Goal: Task Accomplishment & Management: Use online tool/utility

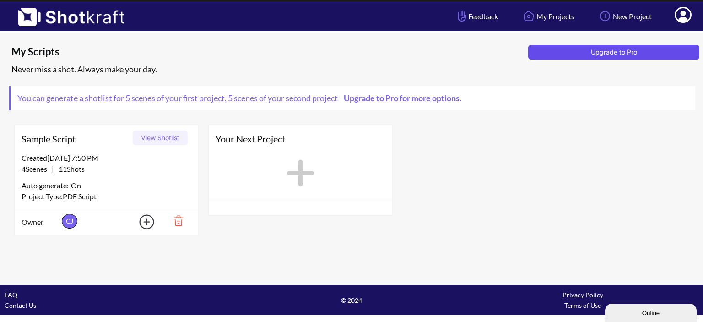
click at [618, 52] on button "Upgrade to Pro" at bounding box center [613, 52] width 171 height 15
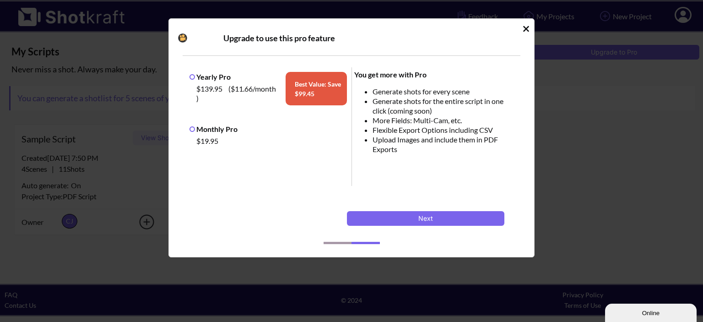
click at [193, 130] on label "Monthly Pro" at bounding box center [213, 128] width 48 height 9
click at [457, 215] on button "Next" at bounding box center [425, 218] width 157 height 15
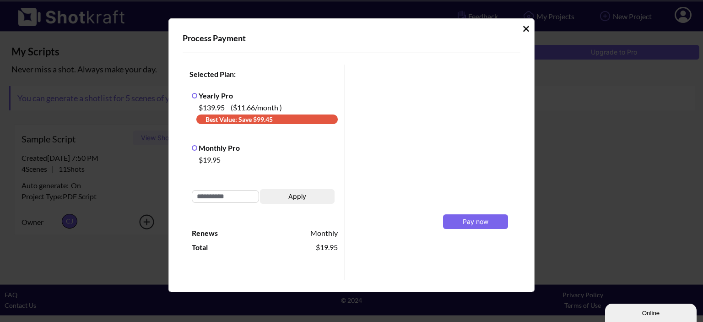
click at [522, 31] on icon "Idle Modal" at bounding box center [525, 28] width 7 height 9
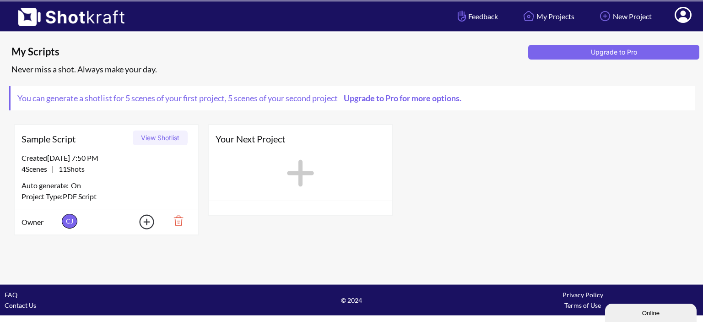
click at [68, 19] on img at bounding box center [67, 13] width 134 height 25
click at [24, 14] on img at bounding box center [67, 13] width 134 height 25
click at [682, 13] on icon at bounding box center [683, 16] width 10 height 11
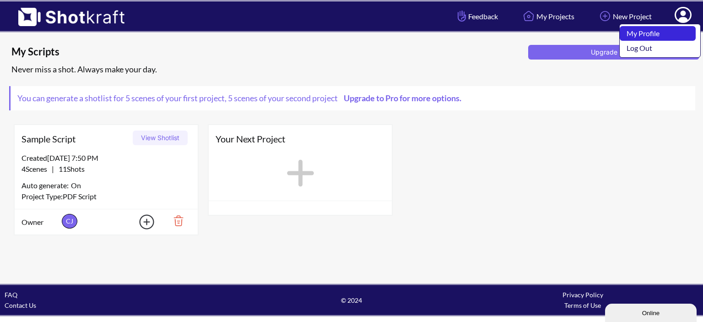
click at [660, 31] on link "My Profile" at bounding box center [657, 33] width 76 height 15
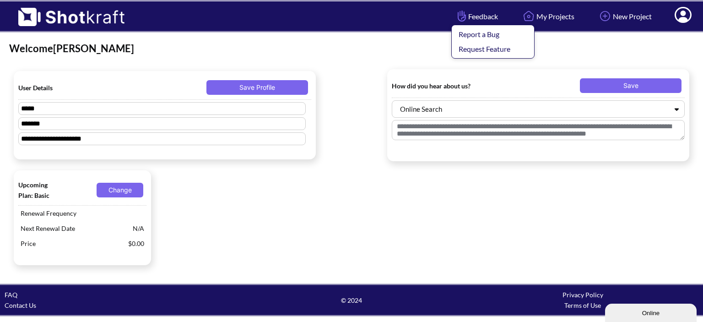
click at [474, 14] on span "Feedback Report a Bug Request Feature" at bounding box center [476, 16] width 43 height 11
click at [455, 12] on img at bounding box center [461, 16] width 13 height 16
click at [455, 14] on img at bounding box center [461, 16] width 13 height 16
click at [465, 15] on span "Feedback Report a Bug Request Feature" at bounding box center [476, 16] width 43 height 11
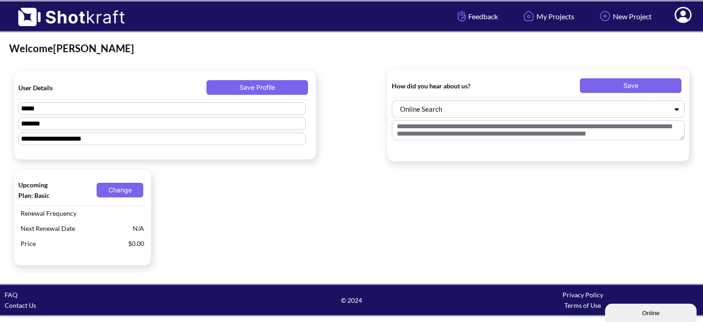
click at [103, 15] on img at bounding box center [67, 13] width 134 height 25
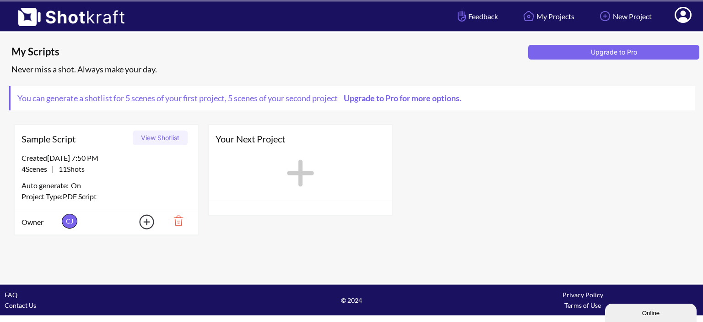
click at [163, 137] on button "View Shotlist" at bounding box center [160, 137] width 55 height 15
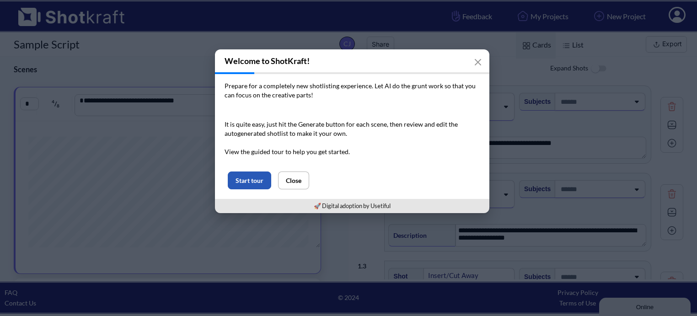
click at [243, 180] on button "Start tour" at bounding box center [249, 181] width 43 height 18
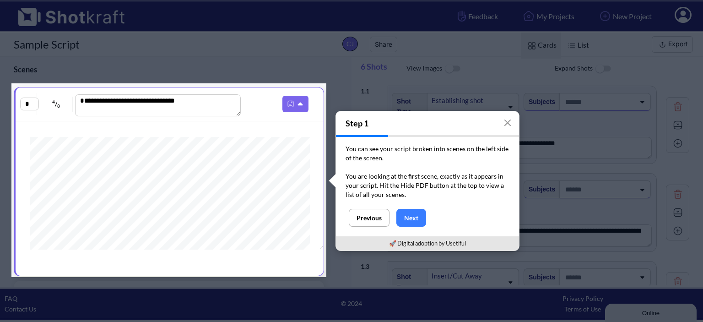
click at [407, 220] on button "Next" at bounding box center [411, 218] width 30 height 18
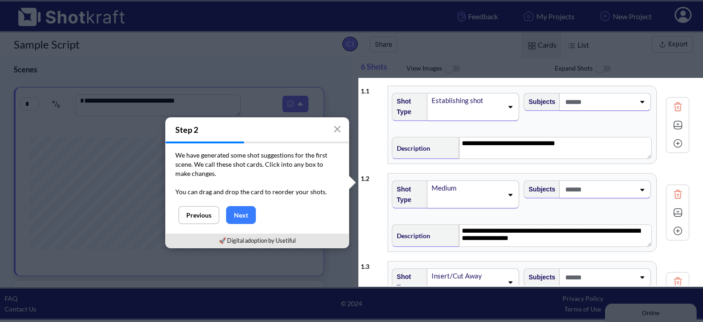
click at [245, 215] on button "Next" at bounding box center [241, 215] width 30 height 18
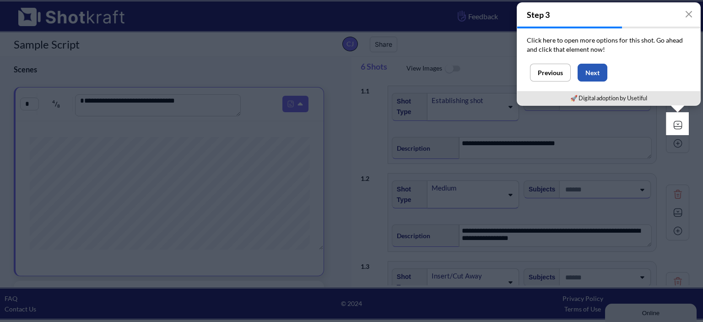
click at [595, 76] on button "Next" at bounding box center [592, 73] width 30 height 18
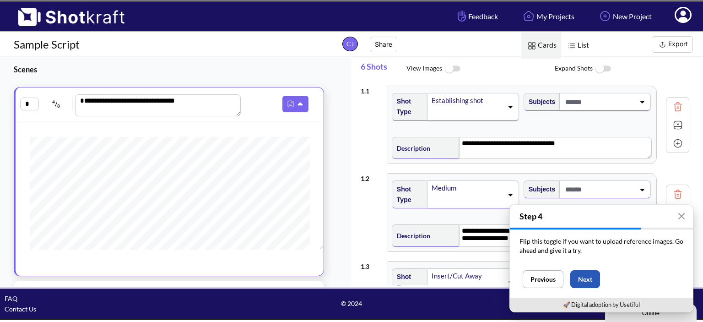
click at [583, 279] on button "Next" at bounding box center [585, 279] width 30 height 18
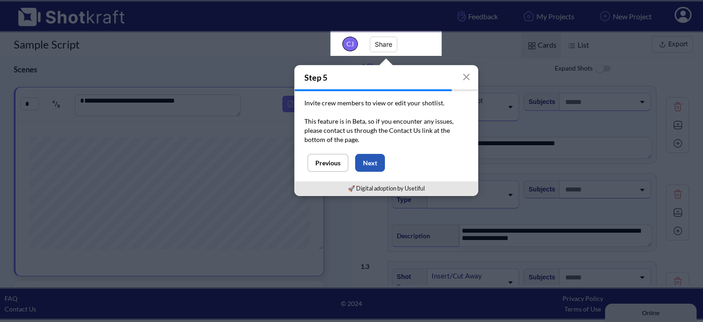
click at [369, 159] on button "Next" at bounding box center [370, 163] width 30 height 18
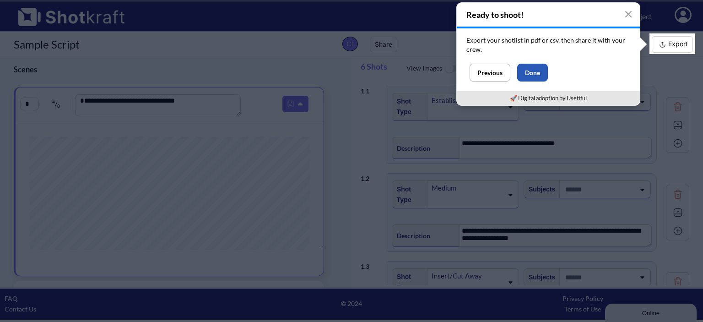
click at [528, 73] on button "Done" at bounding box center [532, 73] width 31 height 18
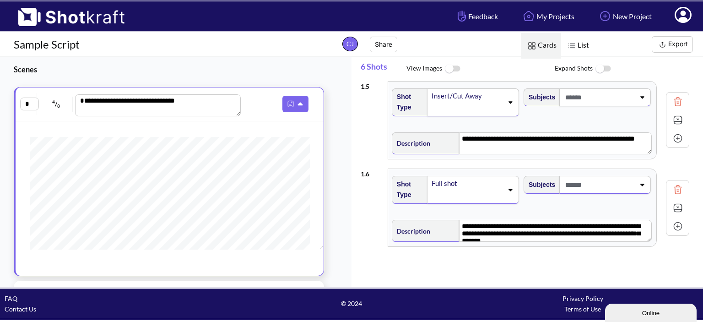
click at [450, 69] on img at bounding box center [452, 69] width 21 height 20
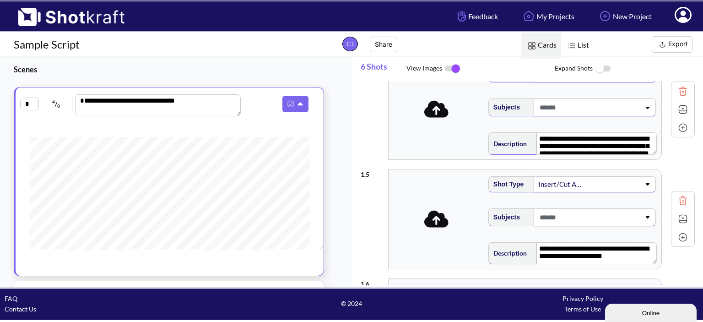
click at [433, 113] on icon at bounding box center [436, 109] width 24 height 17
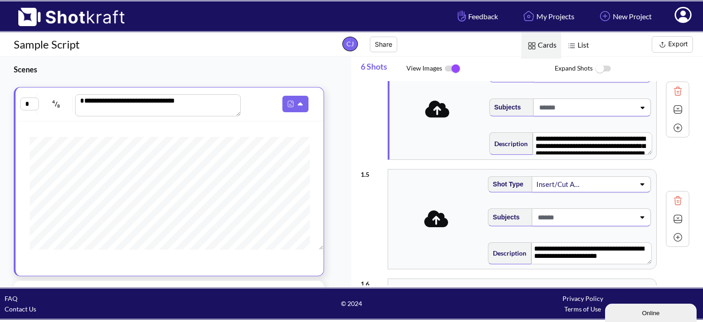
click at [534, 47] on img at bounding box center [532, 46] width 12 height 12
click at [169, 102] on textarea "**********" at bounding box center [159, 105] width 166 height 22
click at [59, 106] on span "8" at bounding box center [59, 105] width 3 height 5
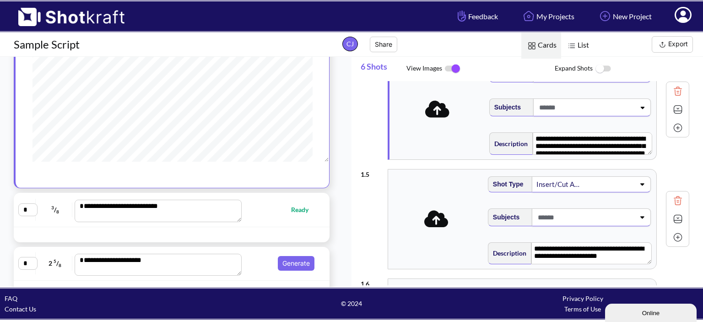
scroll to position [62, 0]
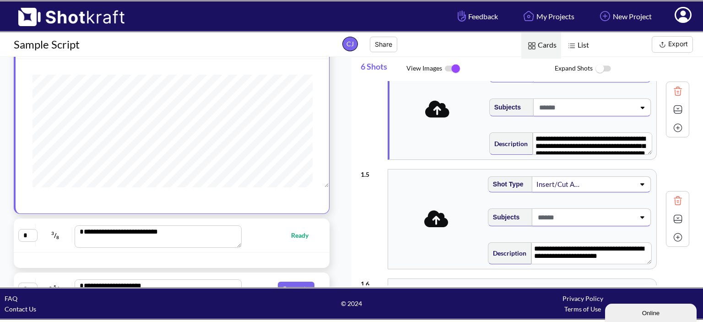
click at [178, 236] on textarea "**********" at bounding box center [158, 236] width 167 height 22
type textarea "**********"
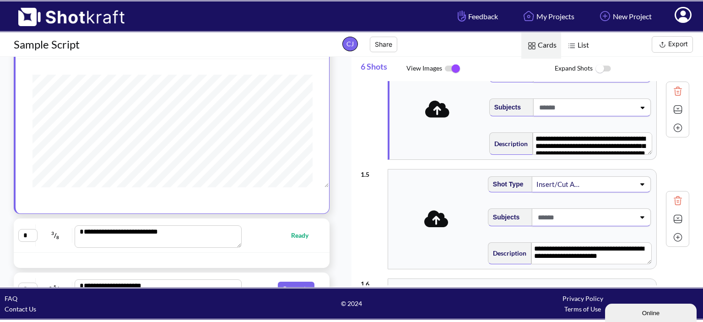
type textarea "**********"
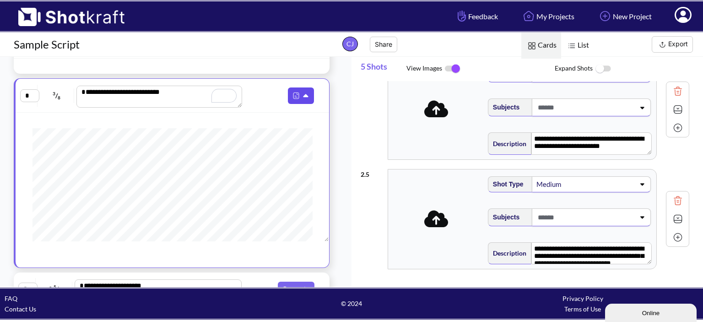
click at [295, 95] on img at bounding box center [296, 96] width 12 height 12
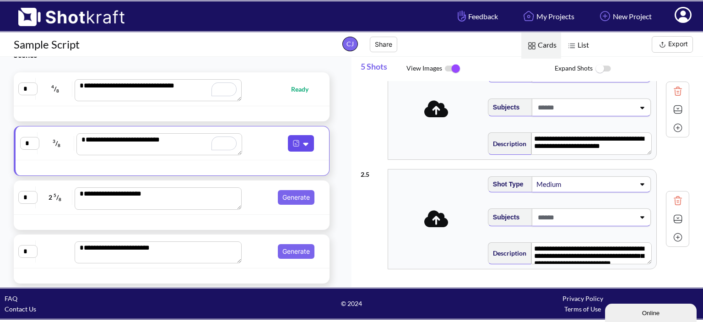
click at [302, 145] on icon at bounding box center [307, 143] width 10 height 8
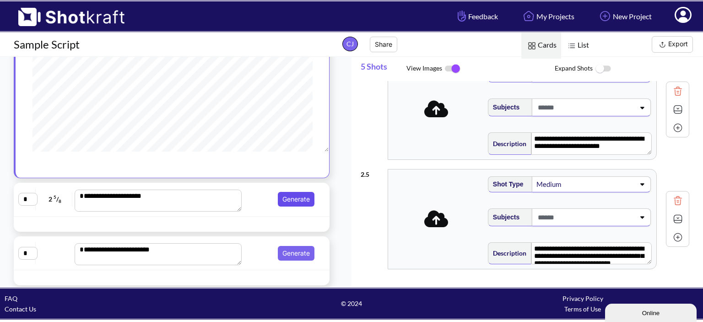
click at [296, 198] on button "Generate" at bounding box center [296, 199] width 37 height 15
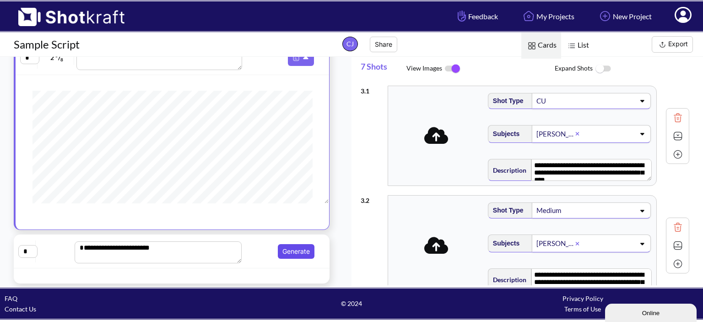
click at [287, 247] on button "Generate" at bounding box center [296, 251] width 37 height 15
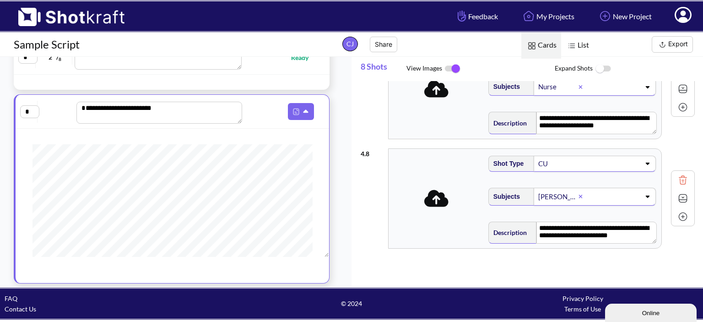
click at [436, 196] on icon at bounding box center [436, 197] width 24 height 19
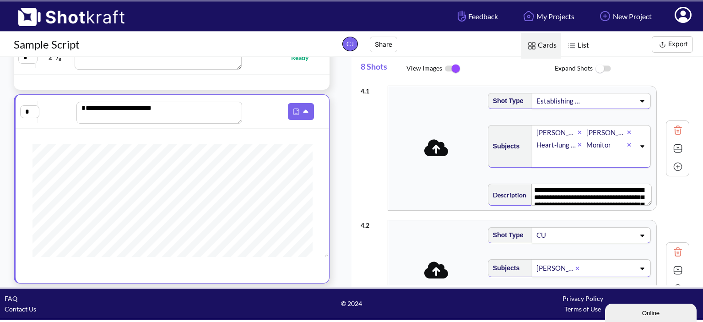
click at [595, 67] on img at bounding box center [602, 69] width 21 height 20
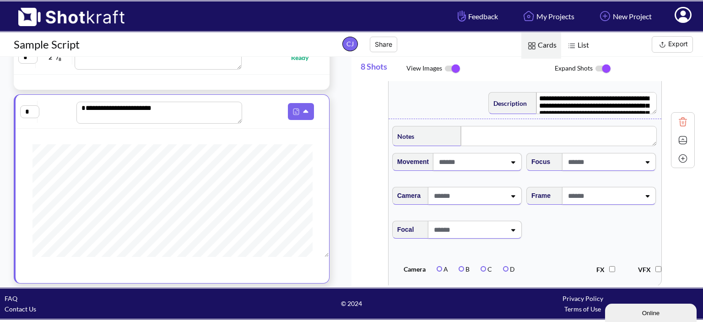
click at [424, 140] on span "Notes" at bounding box center [426, 136] width 69 height 20
click at [512, 160] on icon at bounding box center [513, 162] width 12 height 6
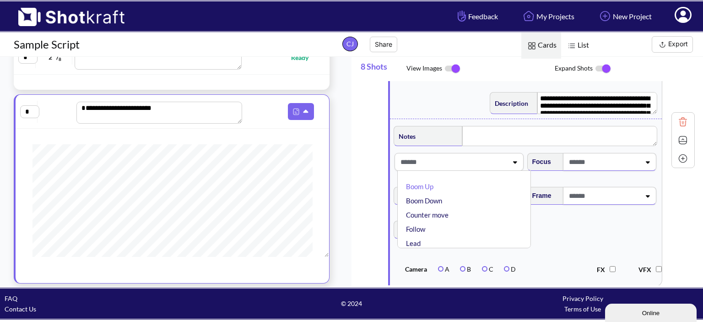
click at [437, 215] on li "Counter move" at bounding box center [466, 215] width 124 height 14
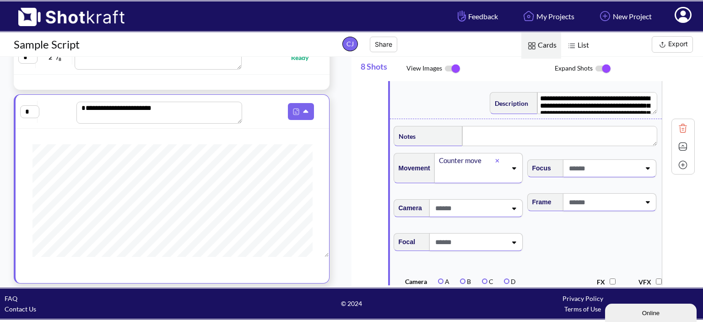
click at [512, 205] on icon at bounding box center [513, 208] width 12 height 6
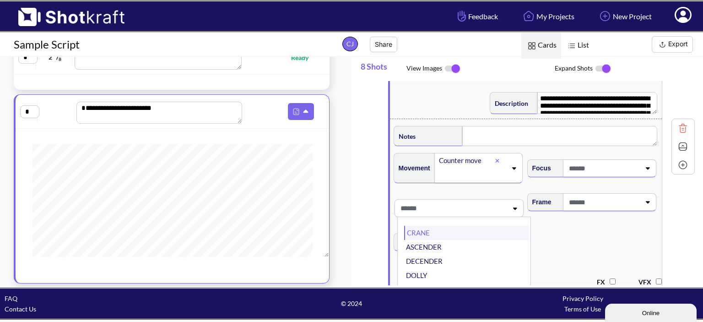
click at [426, 231] on li "CRANE" at bounding box center [466, 232] width 124 height 14
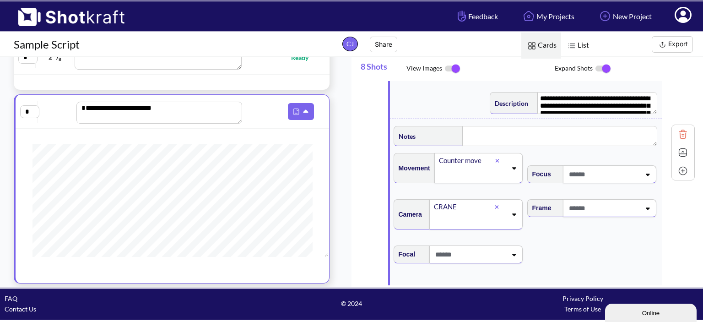
click at [507, 258] on div at bounding box center [475, 254] width 93 height 18
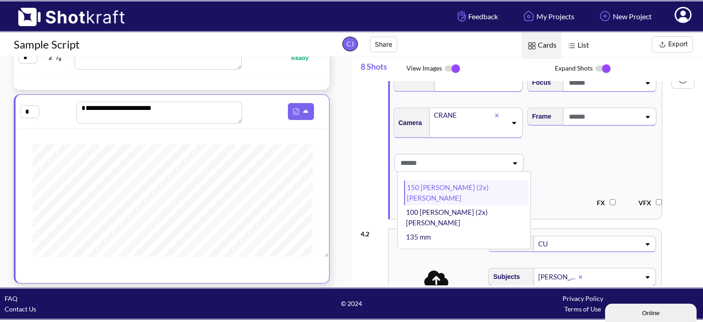
click at [413, 186] on li "150 [PERSON_NAME] (2x) [PERSON_NAME]" at bounding box center [466, 192] width 124 height 25
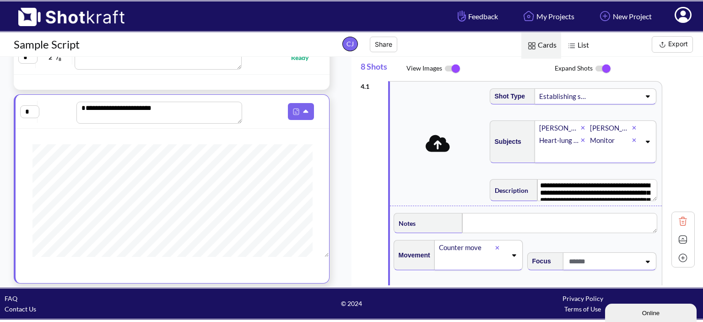
scroll to position [0, 0]
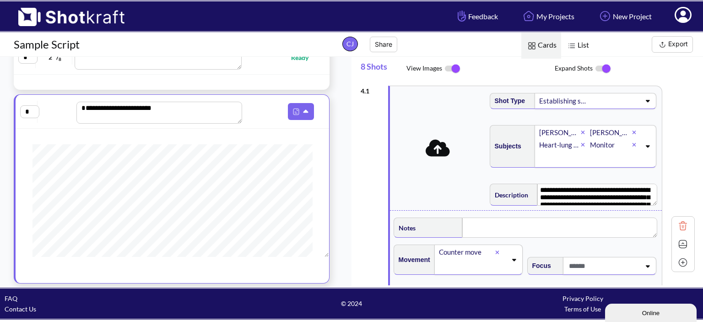
click at [645, 102] on icon at bounding box center [647, 100] width 12 height 6
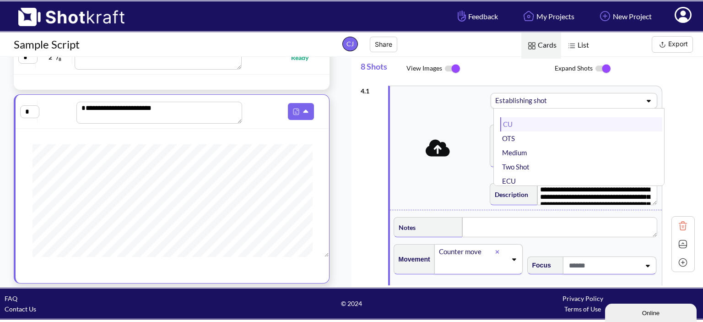
click at [554, 127] on li "CU" at bounding box center [581, 124] width 162 height 14
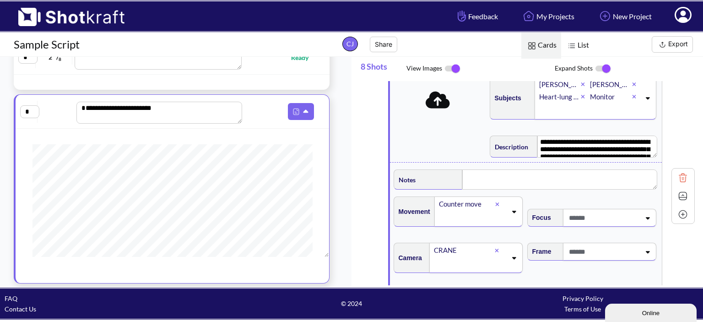
scroll to position [91, 0]
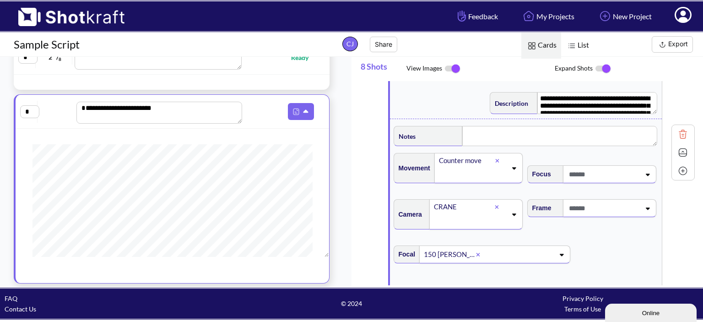
click at [644, 174] on icon at bounding box center [647, 174] width 12 height 6
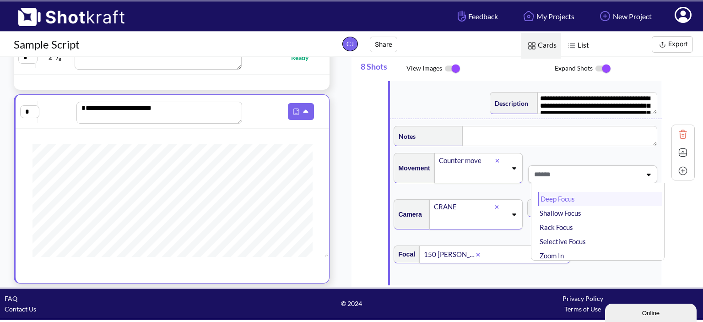
click at [563, 198] on li "Deep Focus" at bounding box center [599, 199] width 124 height 14
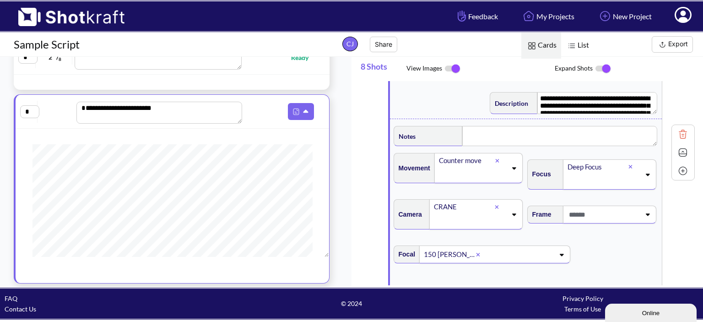
click at [645, 214] on icon at bounding box center [647, 215] width 4 height 2
click at [543, 238] on li "Clean" at bounding box center [599, 239] width 124 height 14
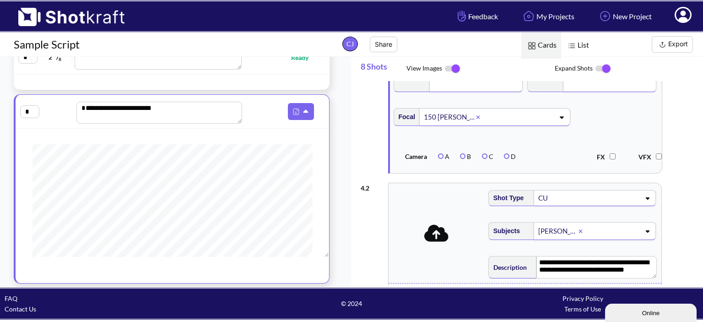
scroll to position [274, 0]
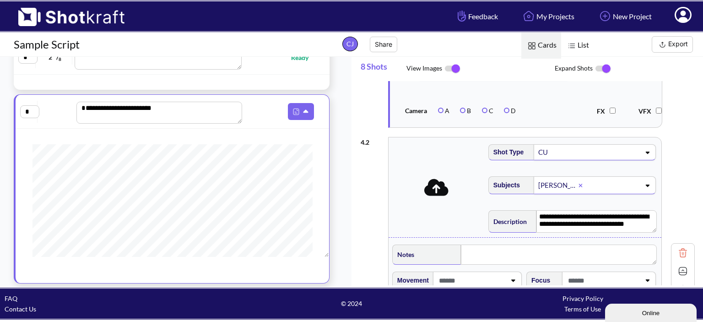
click at [644, 156] on icon at bounding box center [647, 152] width 12 height 6
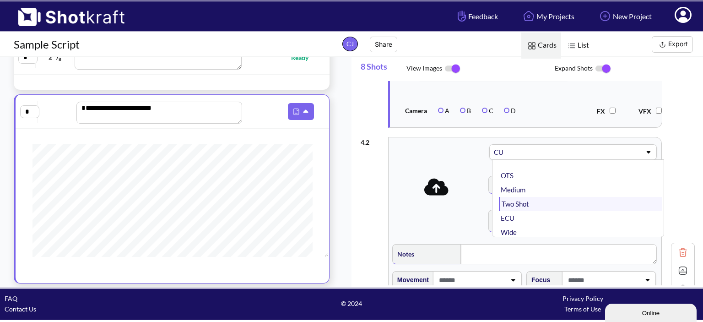
click at [510, 211] on li "Two Shot" at bounding box center [580, 204] width 163 height 14
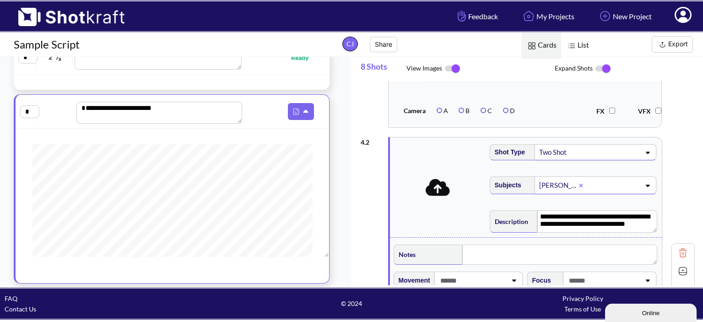
click at [641, 188] on icon at bounding box center [647, 185] width 12 height 6
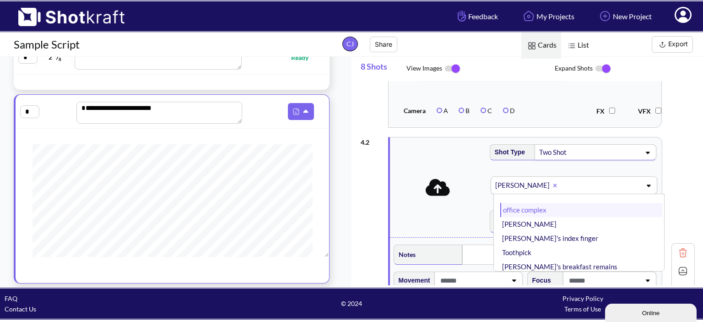
click at [526, 217] on li "office complex" at bounding box center [581, 210] width 162 height 14
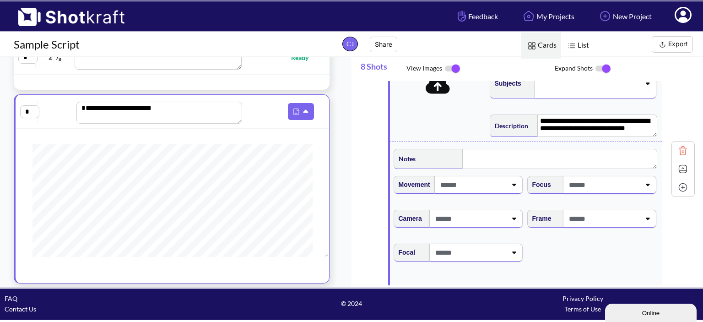
scroll to position [412, 0]
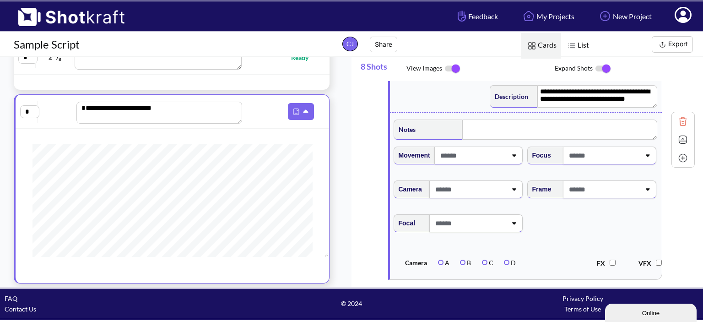
click at [512, 158] on icon at bounding box center [513, 155] width 12 height 6
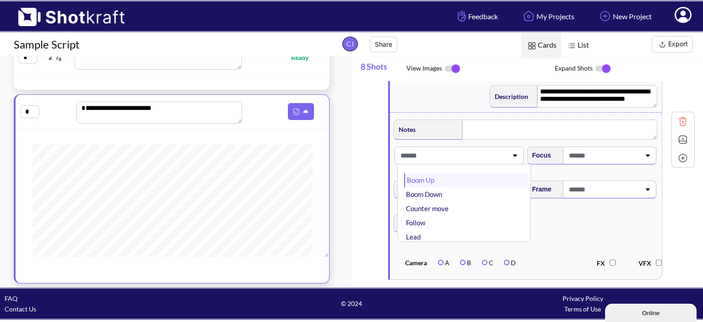
click at [419, 187] on li "Boom Up" at bounding box center [466, 180] width 124 height 14
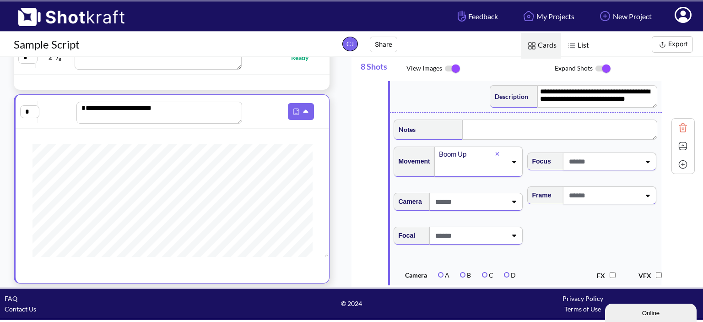
click at [510, 204] on icon at bounding box center [513, 201] width 12 height 6
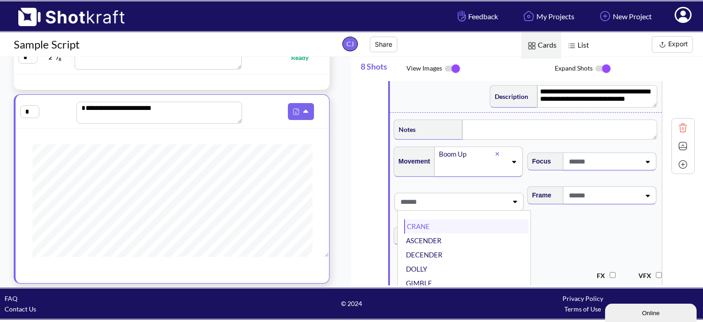
click at [418, 233] on li "CRANE" at bounding box center [466, 226] width 124 height 14
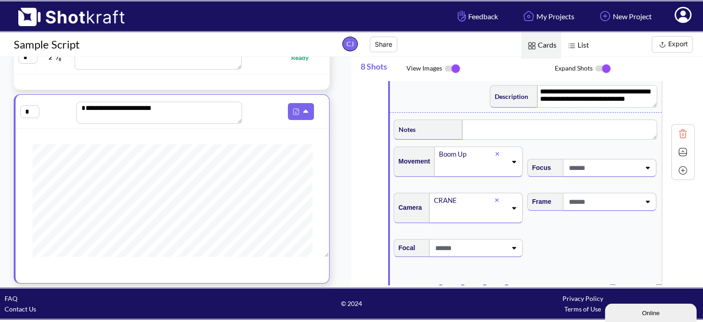
click at [514, 251] on icon at bounding box center [513, 247] width 12 height 6
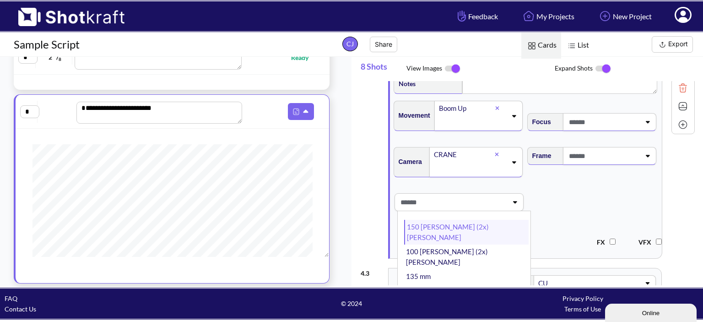
click at [449, 239] on li "150 [PERSON_NAME] (2x) [PERSON_NAME]" at bounding box center [466, 232] width 124 height 25
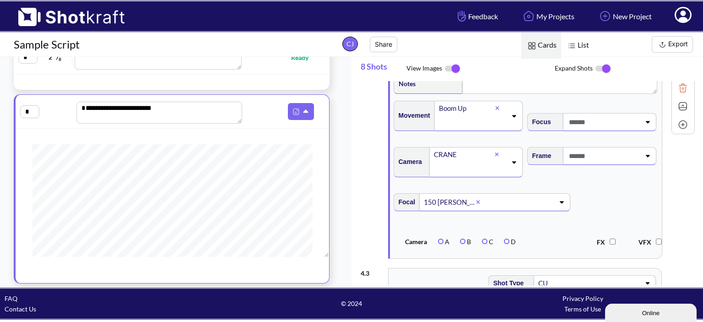
click at [641, 125] on icon at bounding box center [647, 121] width 12 height 6
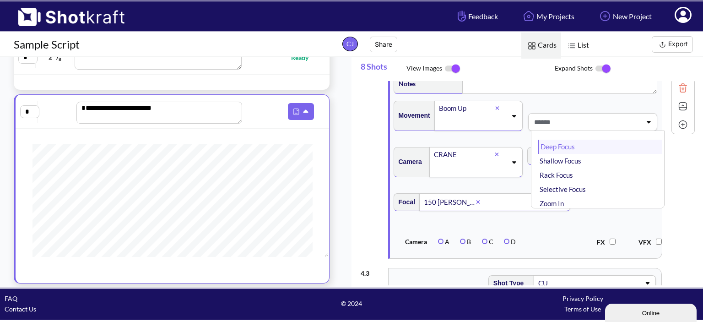
click at [569, 154] on li "Deep Focus" at bounding box center [599, 146] width 124 height 14
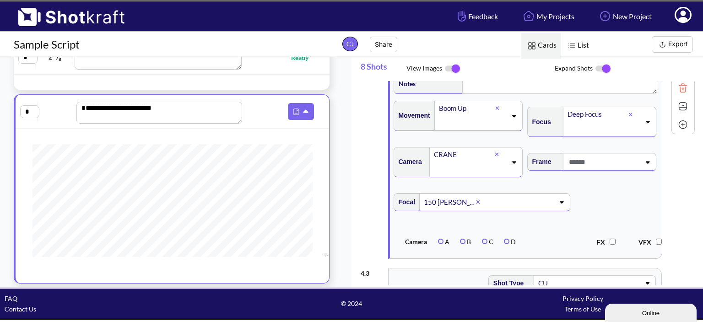
click at [643, 165] on icon at bounding box center [647, 162] width 12 height 6
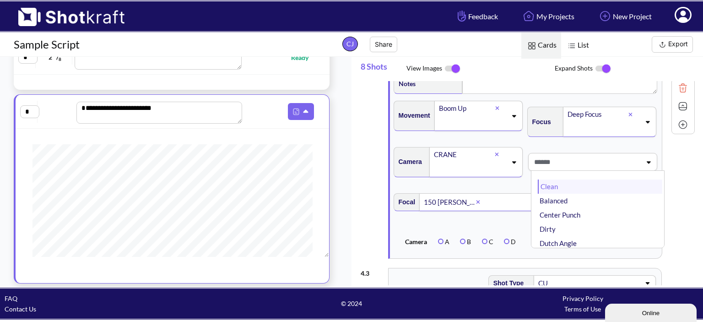
click at [553, 193] on li "Clean" at bounding box center [599, 186] width 124 height 14
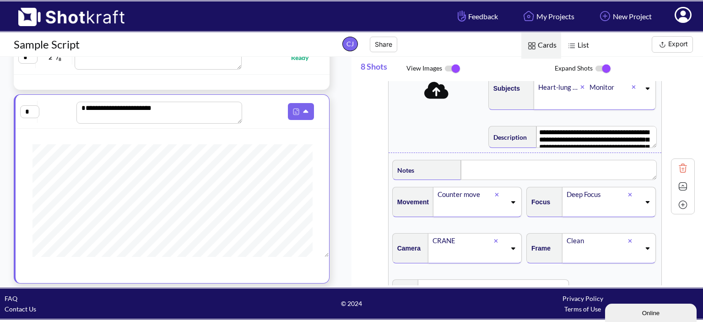
scroll to position [137, 0]
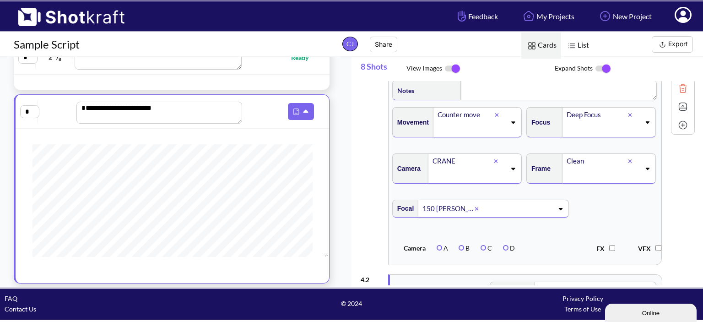
click at [676, 111] on img at bounding box center [683, 107] width 14 height 14
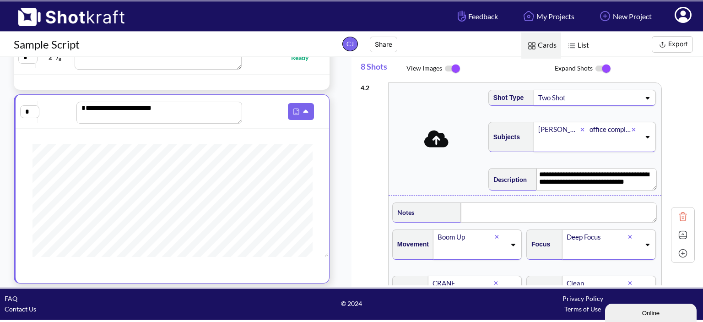
click at [437, 143] on icon at bounding box center [436, 138] width 24 height 17
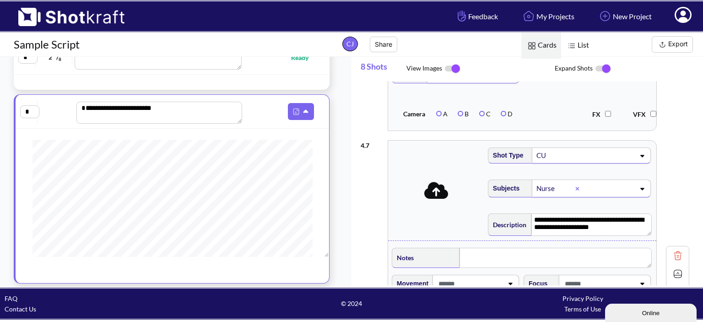
scroll to position [254, 0]
click at [293, 113] on img at bounding box center [290, 112] width 12 height 12
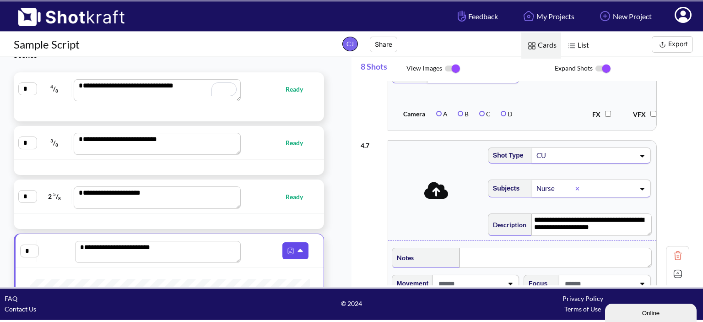
scroll to position [15, 0]
click at [304, 250] on icon at bounding box center [301, 251] width 10 height 8
click at [297, 250] on icon at bounding box center [301, 251] width 10 height 8
click at [147, 89] on textarea "**********" at bounding box center [157, 90] width 167 height 22
type textarea "**********"
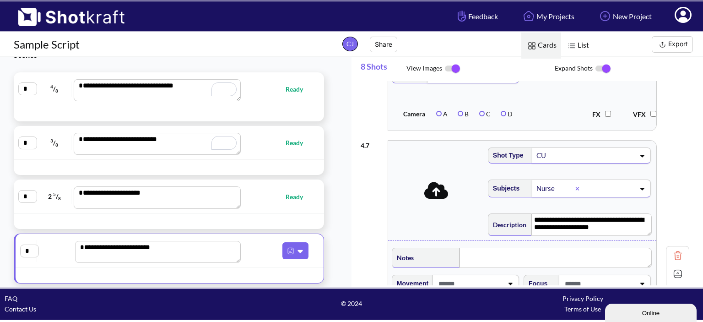
type textarea "**********"
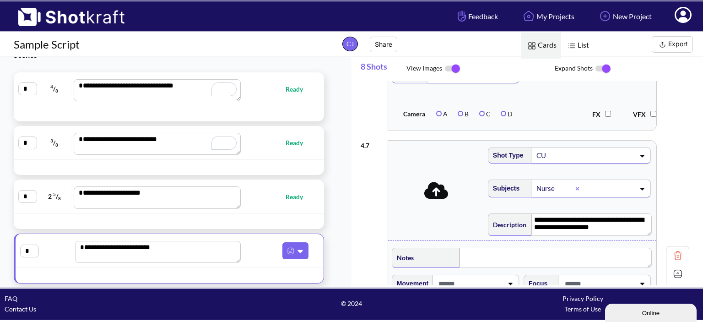
scroll to position [486, 0]
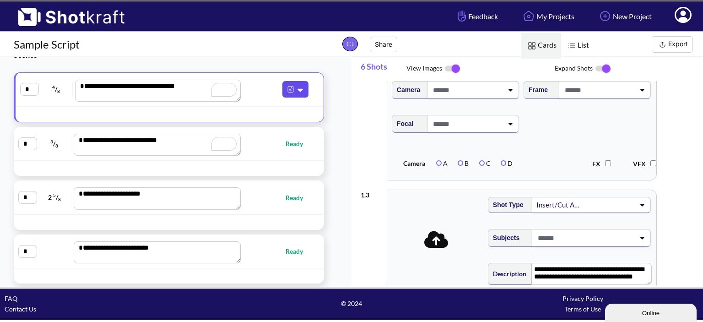
click at [295, 84] on img at bounding box center [290, 89] width 12 height 12
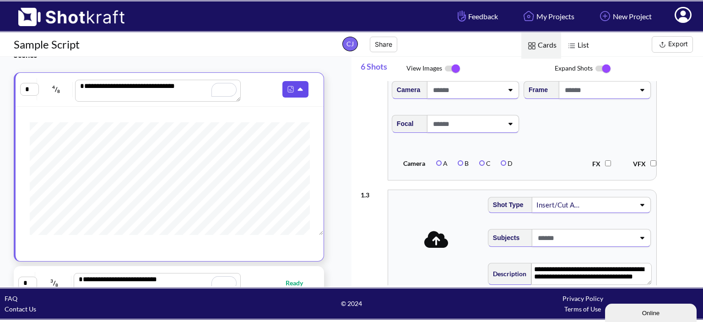
click at [295, 84] on img at bounding box center [290, 89] width 12 height 12
